Goal: Find specific page/section: Find specific page/section

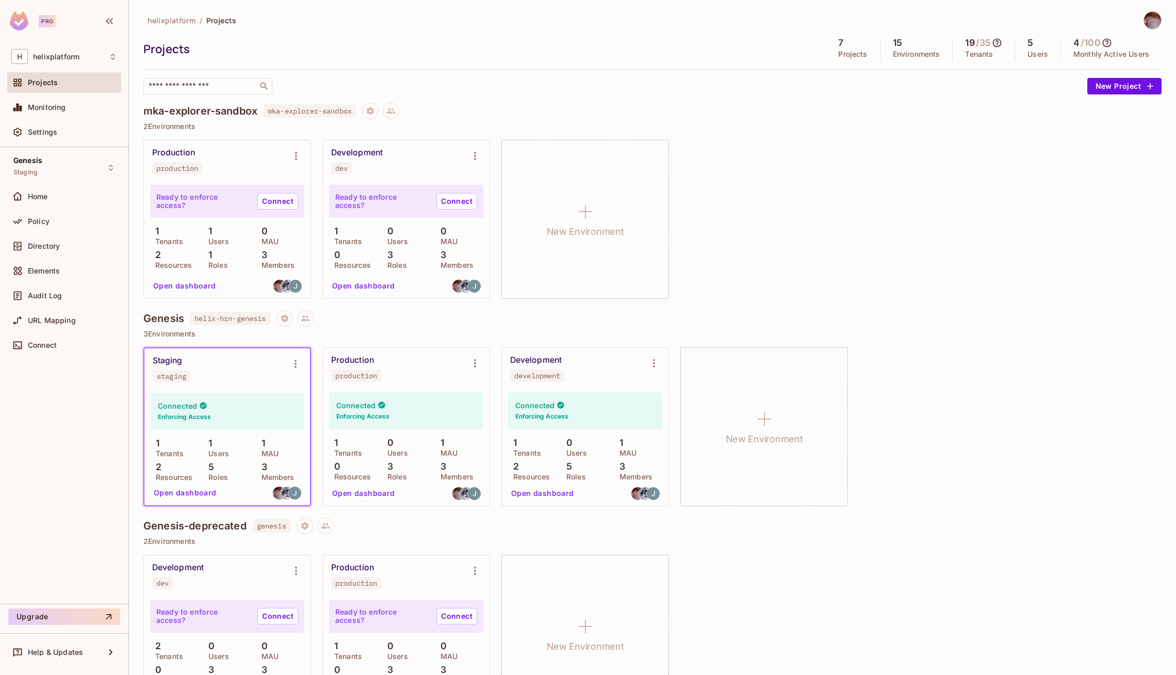
scroll to position [1, 0]
click at [35, 105] on span "Monitoring" at bounding box center [47, 107] width 38 height 8
